Goal: Download file/media

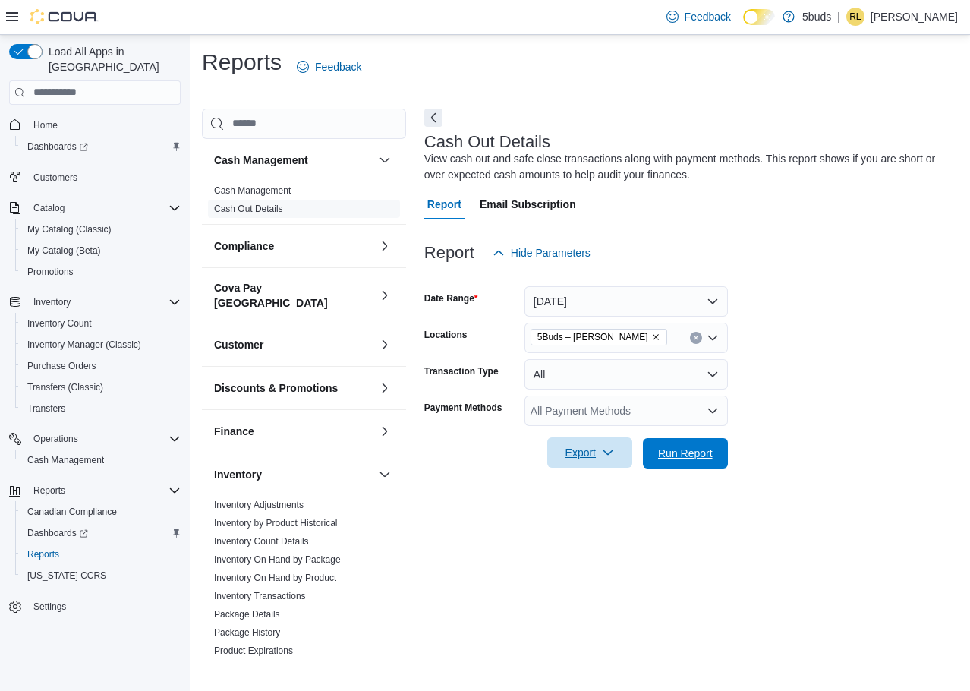
click at [658, 451] on span "Run Report" at bounding box center [685, 453] width 55 height 15
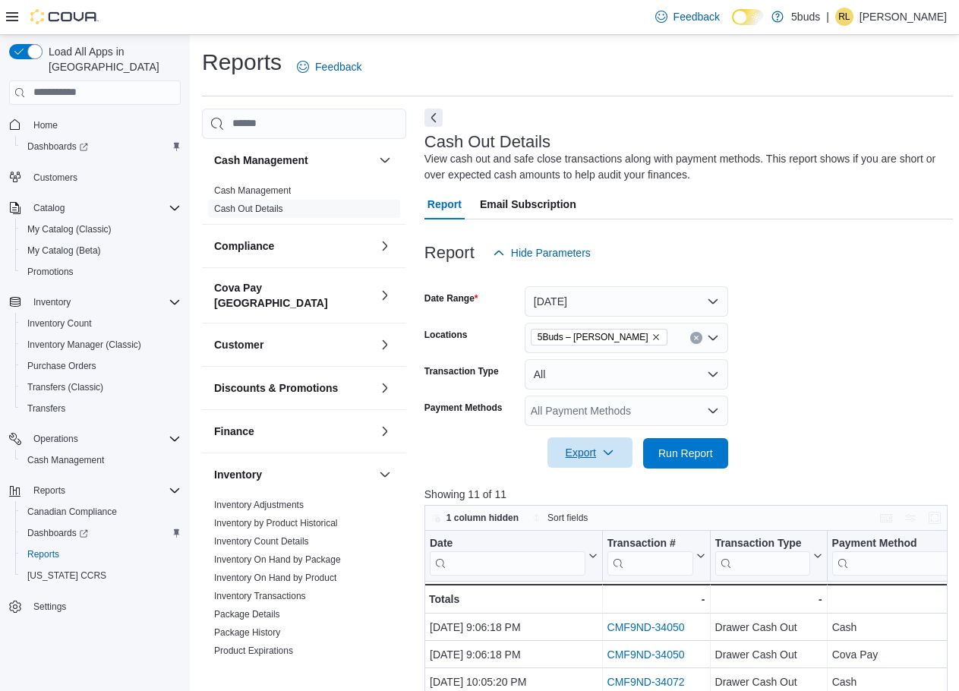
click at [597, 460] on span "Export" at bounding box center [590, 452] width 67 height 30
click at [599, 484] on span "Export to Excel" at bounding box center [592, 484] width 68 height 12
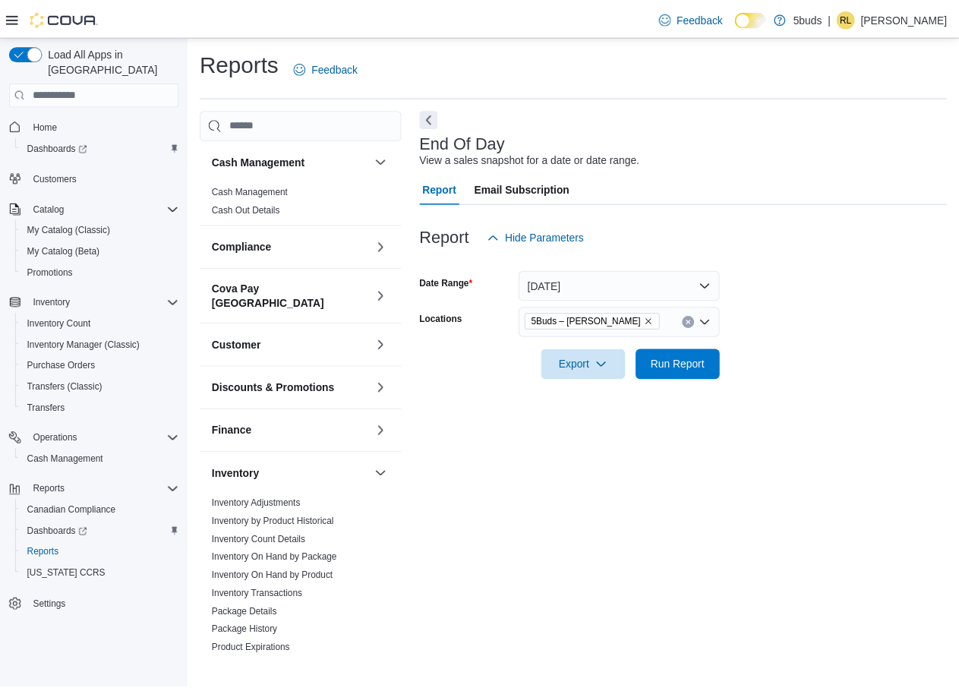
scroll to position [630, 0]
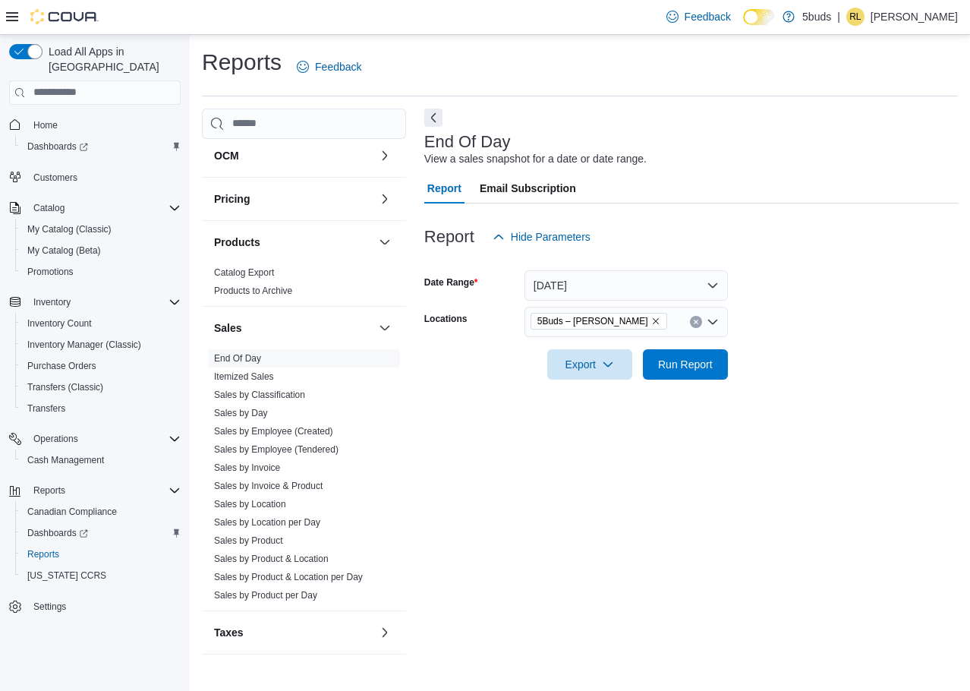
click at [705, 347] on div at bounding box center [691, 343] width 534 height 12
click at [705, 364] on span "Run Report" at bounding box center [685, 363] width 55 height 15
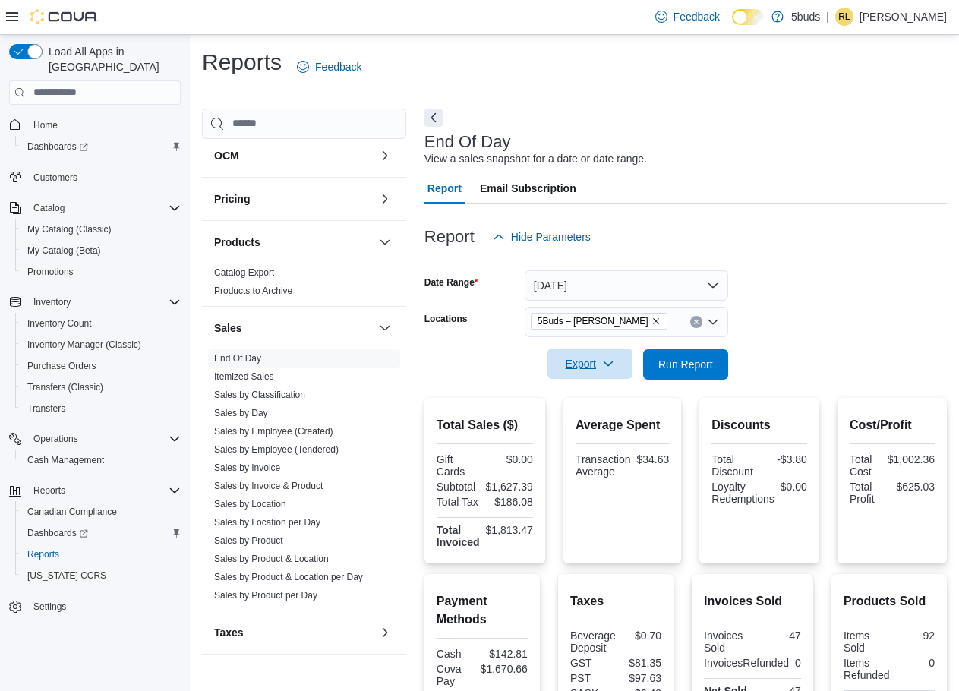
click at [611, 354] on span "Export" at bounding box center [590, 363] width 67 height 30
click at [597, 406] on button "Export to Excel" at bounding box center [592, 395] width 87 height 30
